Goal: Task Accomplishment & Management: Manage account settings

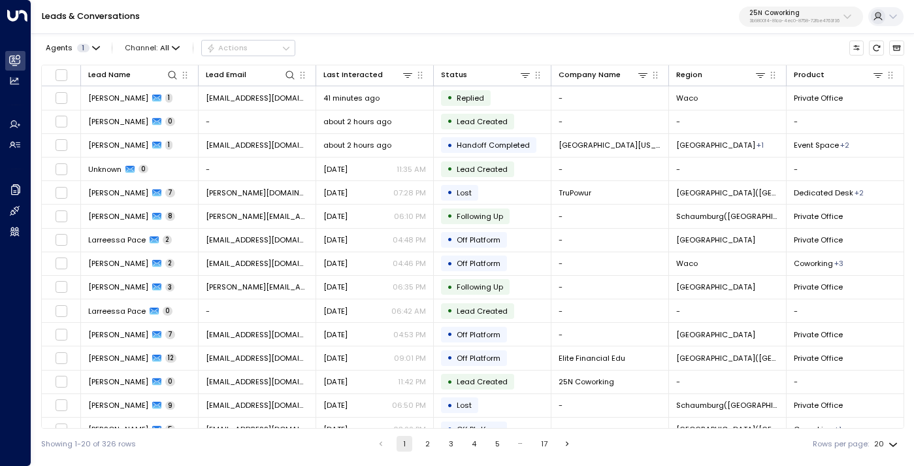
click at [793, 16] on p "25N Coworking" at bounding box center [794, 13] width 90 height 8
click at [86, 46] on span "1" at bounding box center [83, 48] width 12 height 8
click at [388, 37] on div at bounding box center [457, 233] width 914 height 466
click at [800, 16] on p "25N Coworking" at bounding box center [794, 13] width 90 height 8
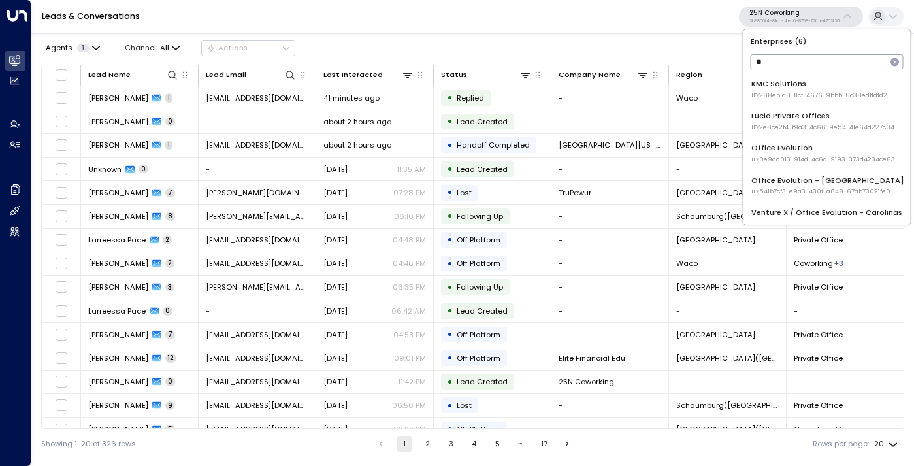
type input "*"
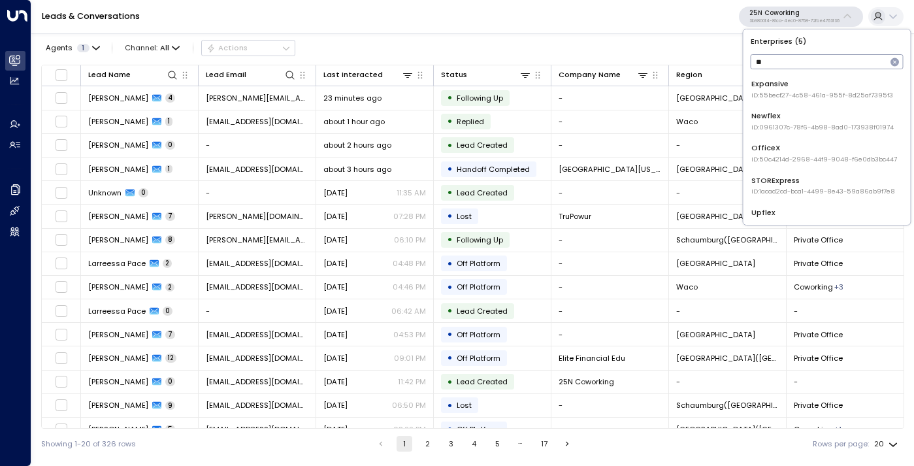
type input "**"
click at [809, 85] on div "Expansive ID: 55becf27-4c58-461a-955f-8d25af7395f3" at bounding box center [822, 89] width 142 height 22
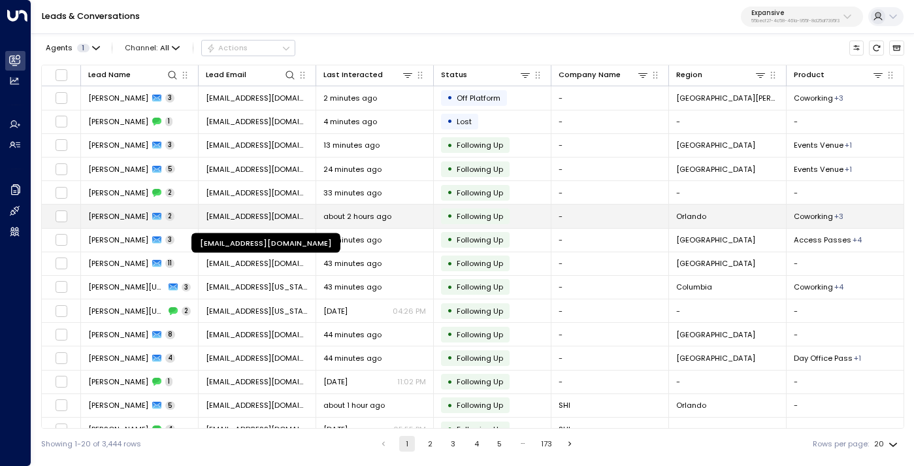
click at [241, 214] on span "[EMAIL_ADDRESS][DOMAIN_NAME]" at bounding box center [257, 216] width 103 height 10
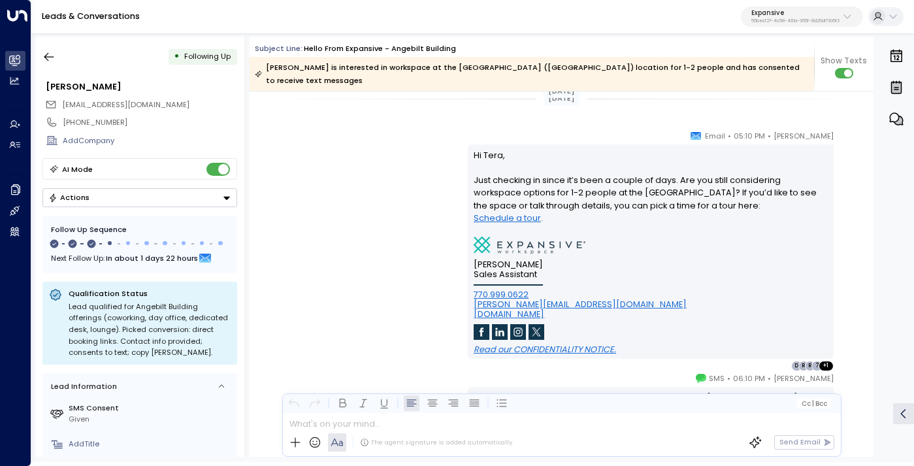
scroll to position [1336, 0]
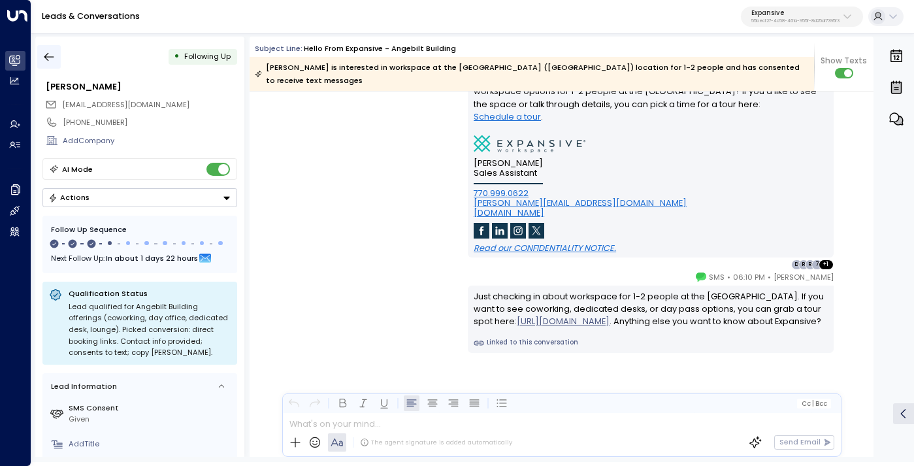
click at [48, 56] on icon "button" at bounding box center [48, 56] width 13 height 13
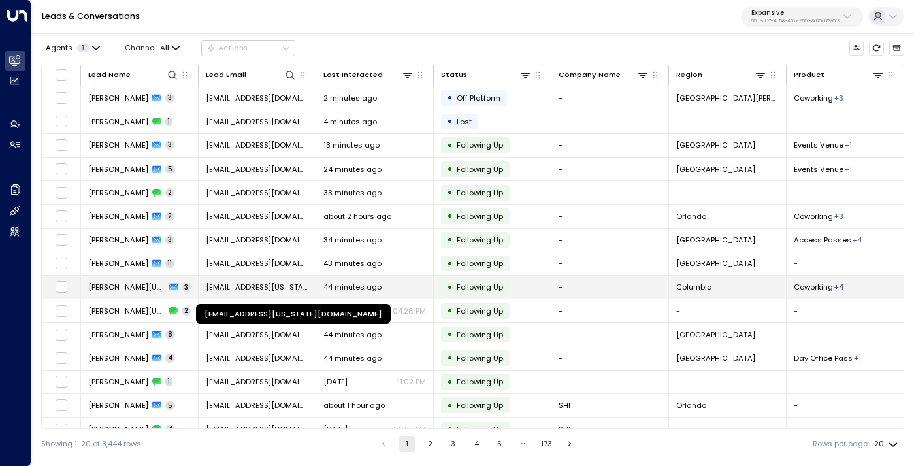
click at [258, 292] on span "[EMAIL_ADDRESS][US_STATE][DOMAIN_NAME]" at bounding box center [257, 287] width 103 height 10
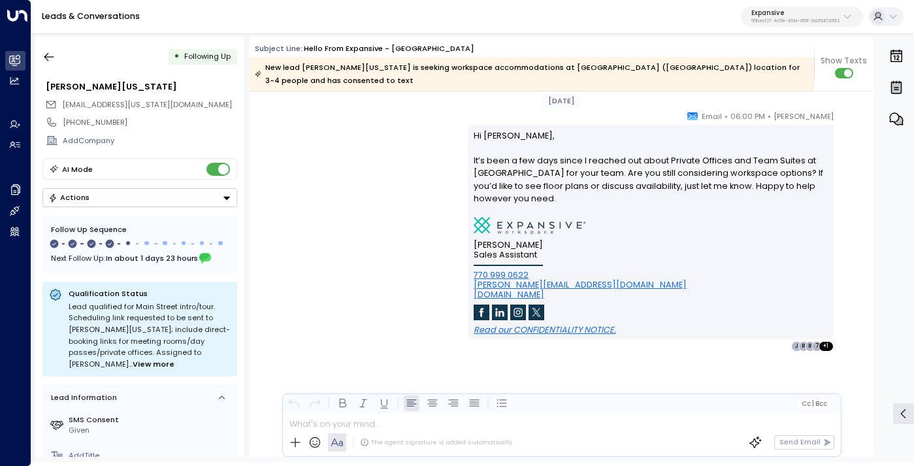
scroll to position [1540, 0]
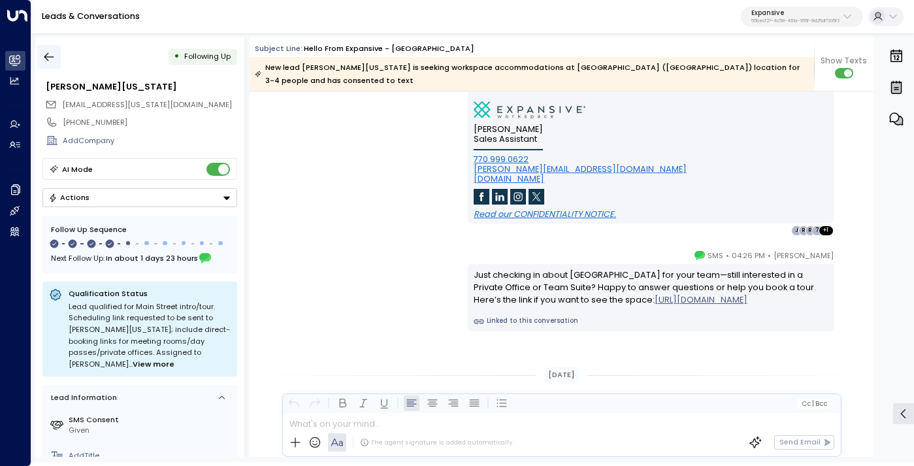
click at [49, 61] on icon "button" at bounding box center [48, 56] width 13 height 13
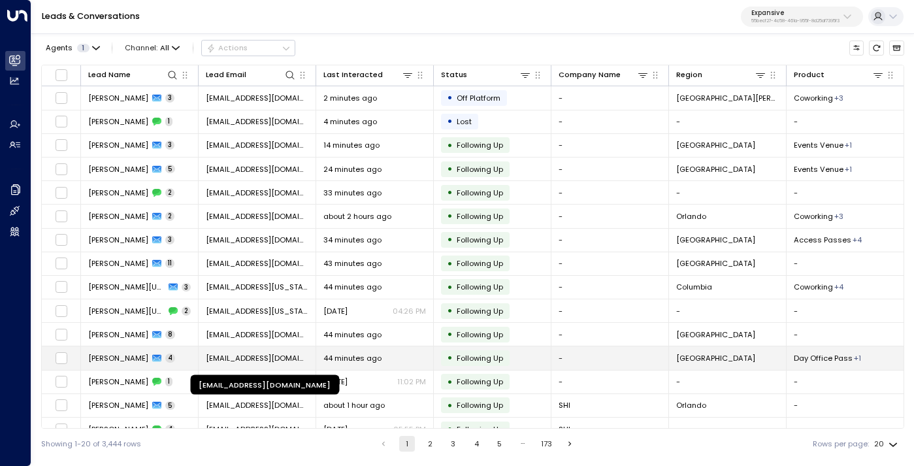
click at [218, 363] on span "[EMAIL_ADDRESS][DOMAIN_NAME]" at bounding box center [257, 358] width 103 height 10
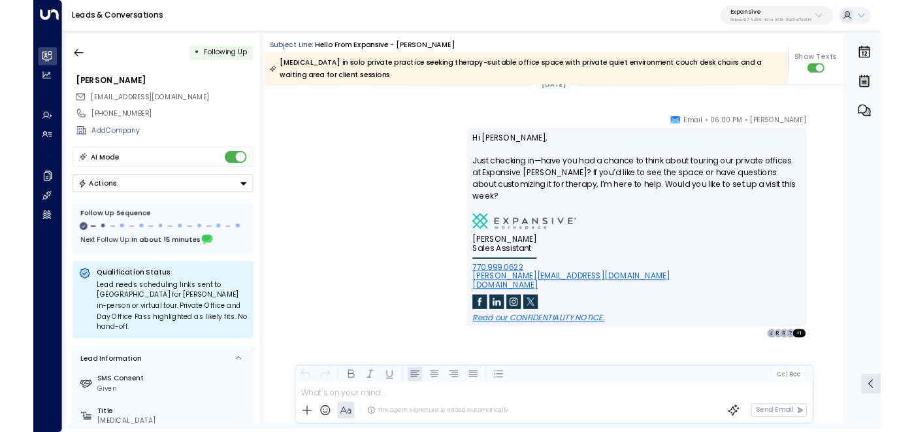
scroll to position [1784, 0]
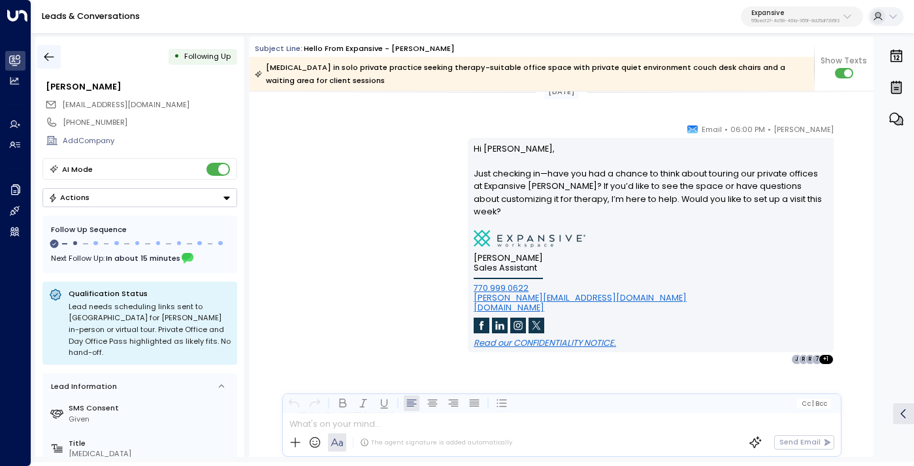
click at [44, 56] on icon "button" at bounding box center [49, 57] width 10 height 8
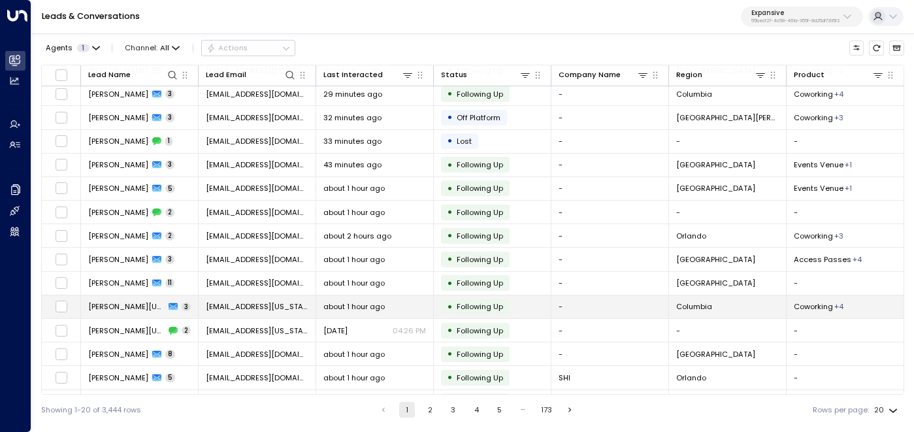
scroll to position [169, 0]
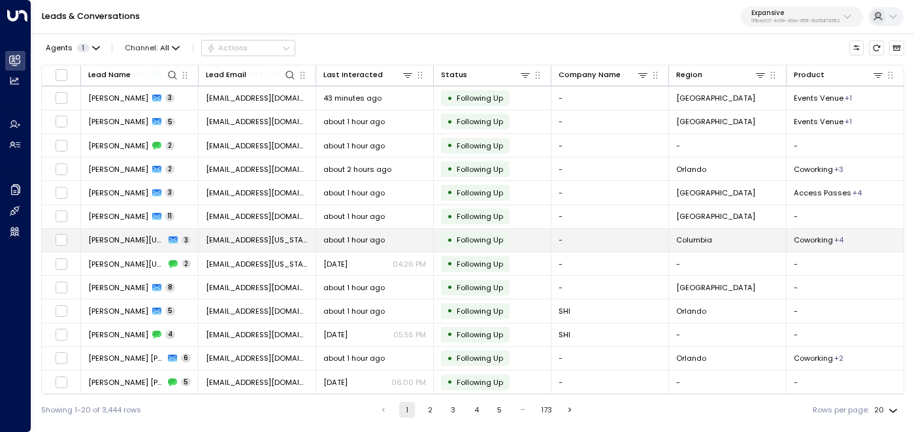
click at [252, 246] on td "[EMAIL_ADDRESS][US_STATE][DOMAIN_NAME]" at bounding box center [258, 240] width 118 height 23
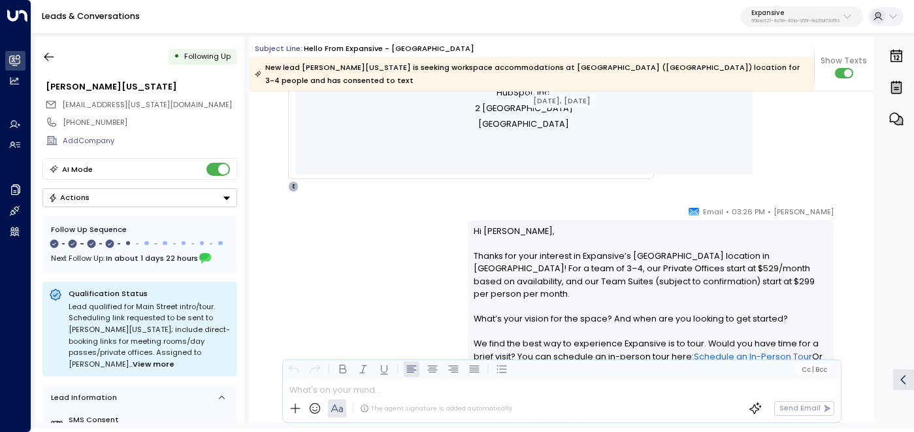
scroll to position [611, 0]
drag, startPoint x: 772, startPoint y: 209, endPoint x: 788, endPoint y: 209, distance: 15.7
click at [765, 209] on span "03:26 PM" at bounding box center [748, 210] width 33 height 13
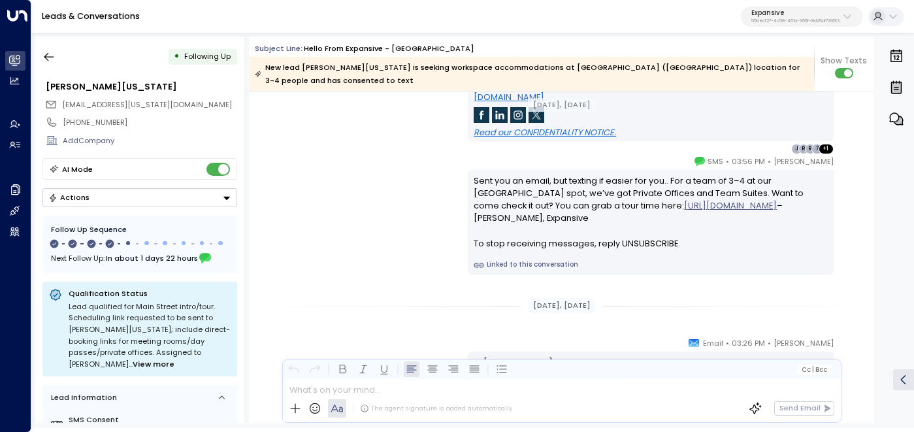
scroll to position [1004, 0]
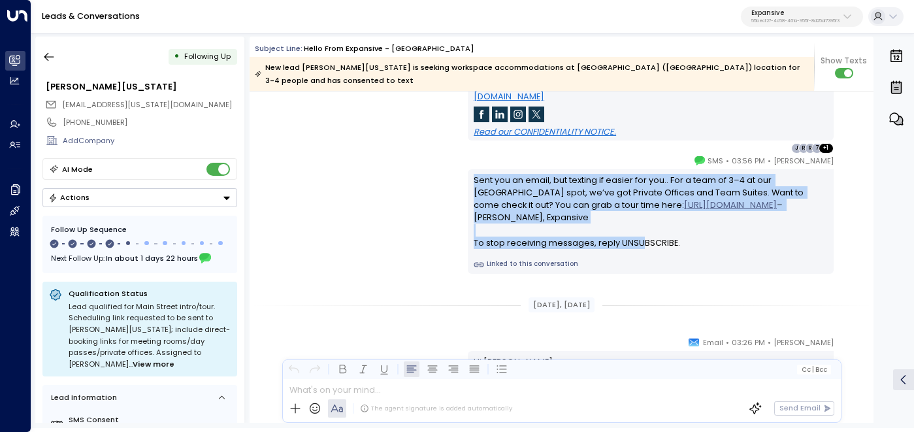
drag, startPoint x: 472, startPoint y: 179, endPoint x: 683, endPoint y: 240, distance: 219.5
click at [683, 240] on div "Sent you an email, but texting if easier for you.. For a team of 3–4 at our [GE…" at bounding box center [650, 211] width 353 height 75
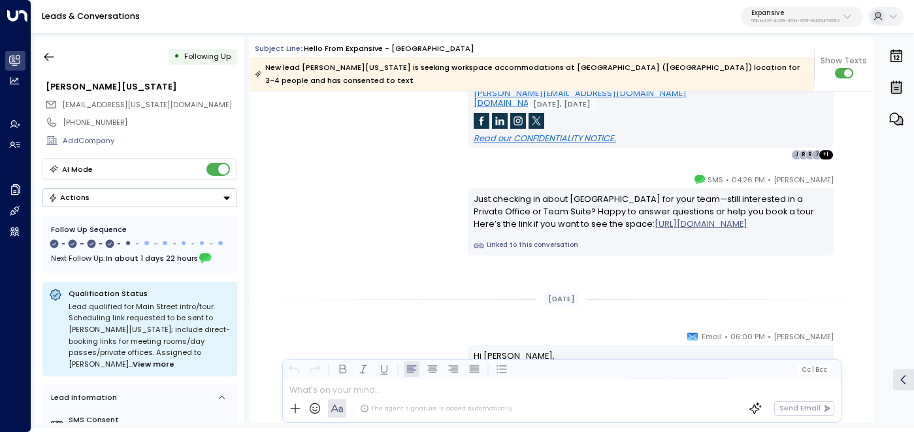
scroll to position [1377, 0]
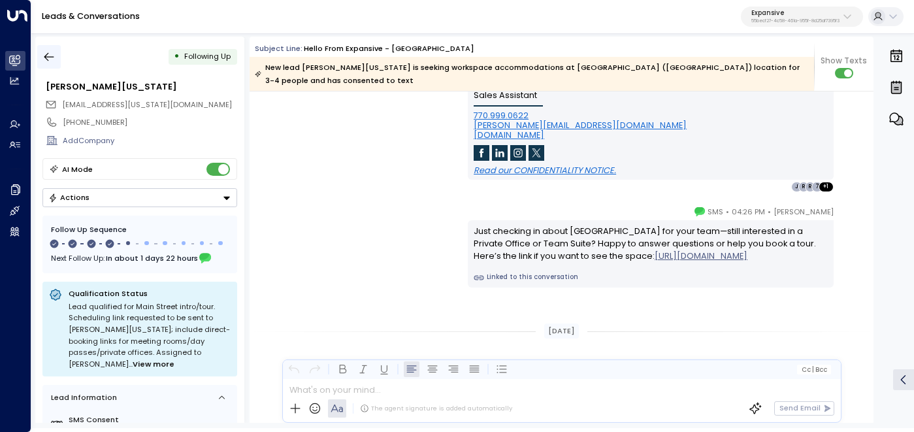
click at [57, 48] on button "button" at bounding box center [49, 57] width 24 height 24
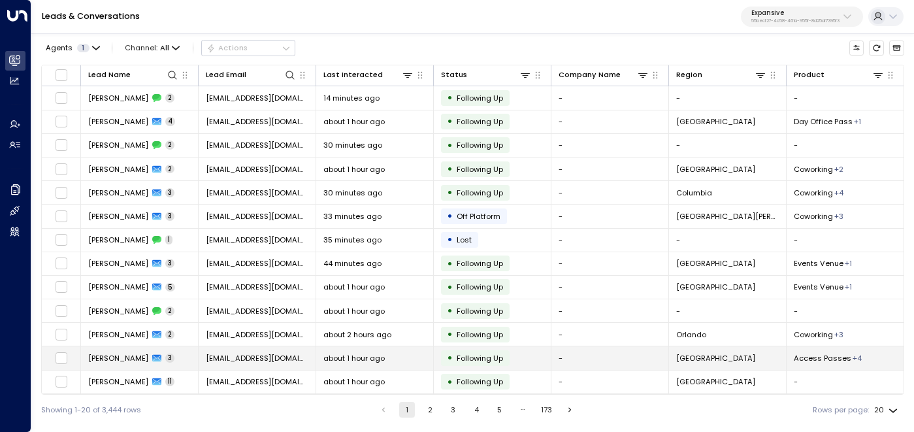
scroll to position [52, 0]
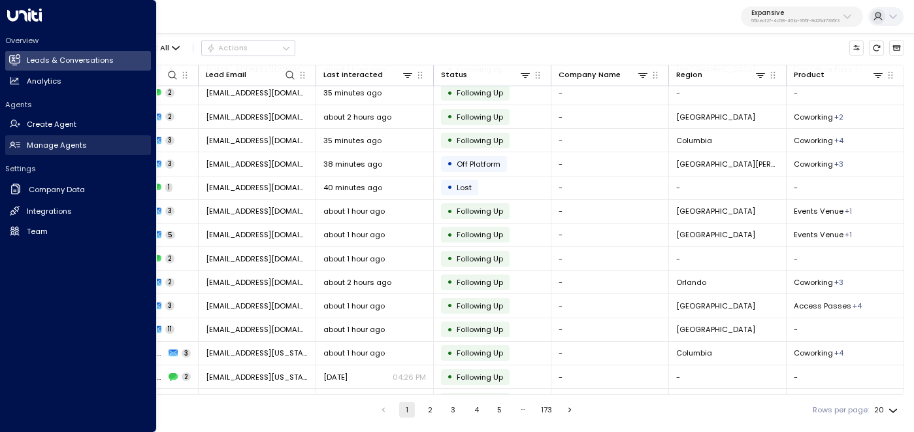
click at [62, 147] on h2 "Manage Agents" at bounding box center [57, 145] width 60 height 11
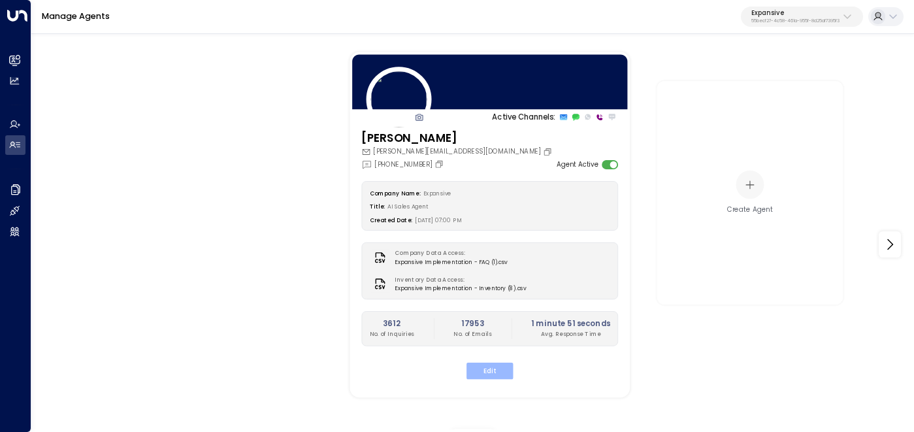
click at [489, 375] on button "Edit" at bounding box center [489, 370] width 46 height 17
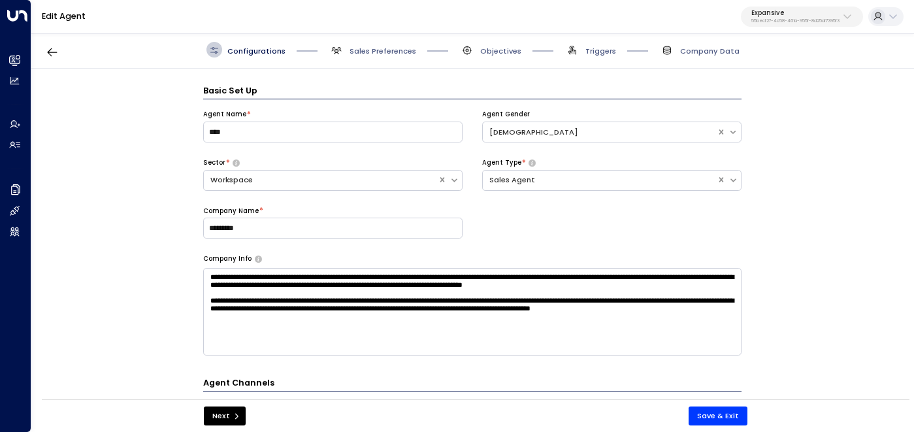
scroll to position [16, 0]
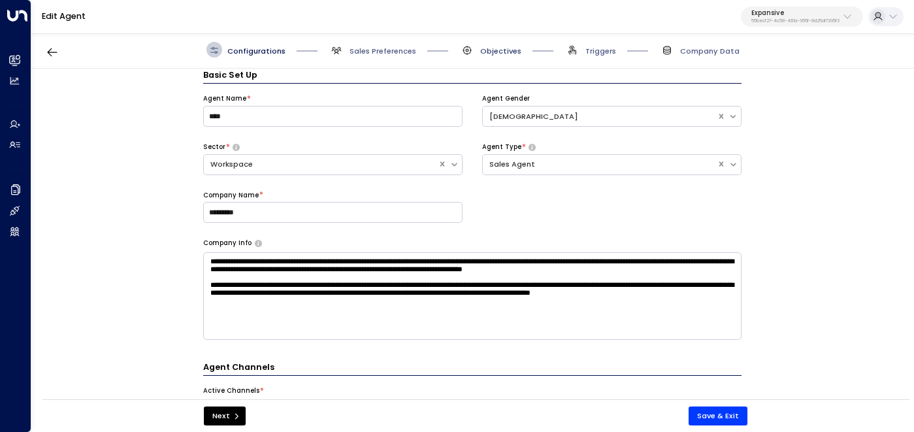
click at [494, 49] on span "Objectives" at bounding box center [500, 51] width 41 height 10
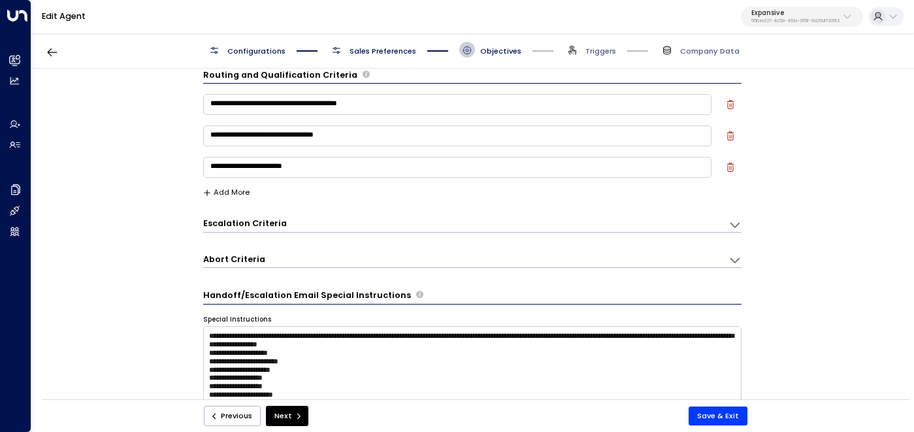
scroll to position [0, 0]
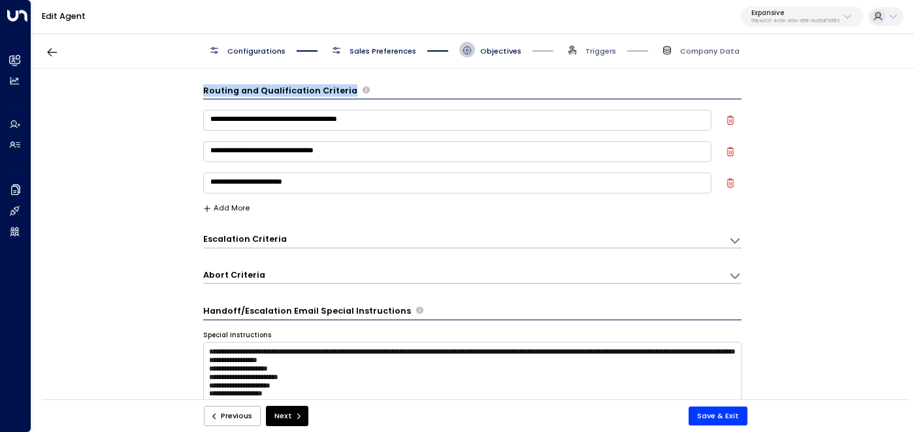
drag, startPoint x: 201, startPoint y: 90, endPoint x: 344, endPoint y: 91, distance: 143.1
click at [344, 91] on div "Routing and Qualification Criteria" at bounding box center [472, 91] width 538 height 15
